Goal: Navigation & Orientation: Find specific page/section

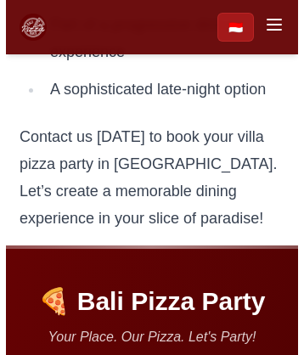
scroll to position [5012, 0]
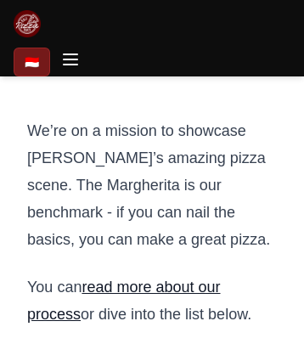
click at [154, 278] on link "read more about our process" at bounding box center [124, 300] width 194 height 44
